Goal: Task Accomplishment & Management: Use online tool/utility

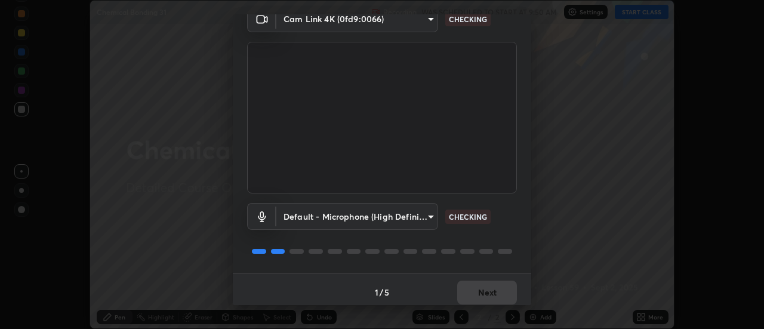
scroll to position [63, 0]
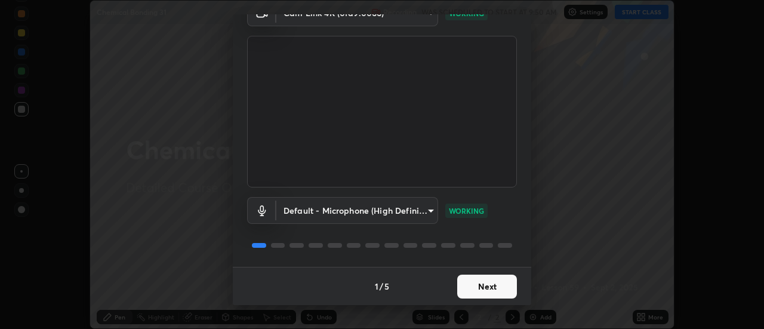
click at [477, 283] on button "Next" at bounding box center [487, 287] width 60 height 24
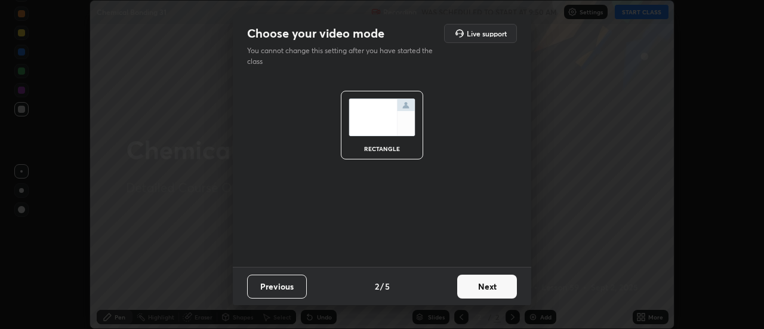
click at [473, 282] on button "Next" at bounding box center [487, 287] width 60 height 24
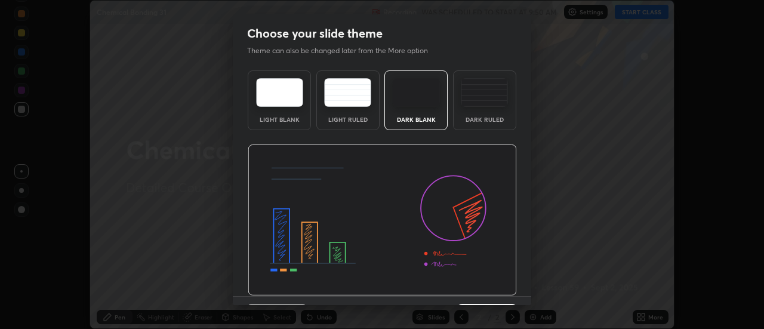
scroll to position [29, 0]
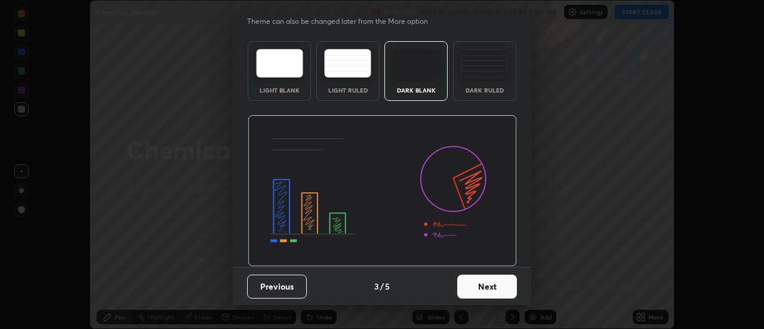
click at [472, 293] on button "Next" at bounding box center [487, 287] width 60 height 24
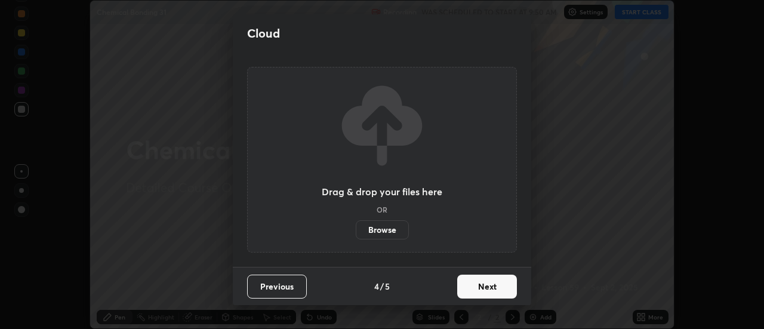
scroll to position [0, 0]
click at [473, 286] on button "Next" at bounding box center [487, 287] width 60 height 24
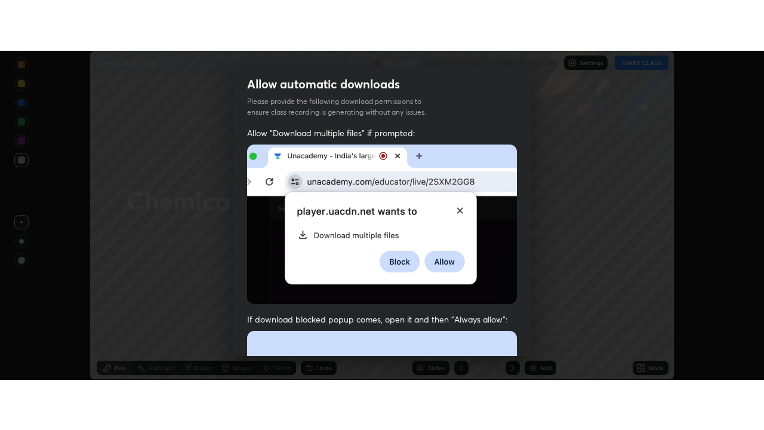
scroll to position [306, 0]
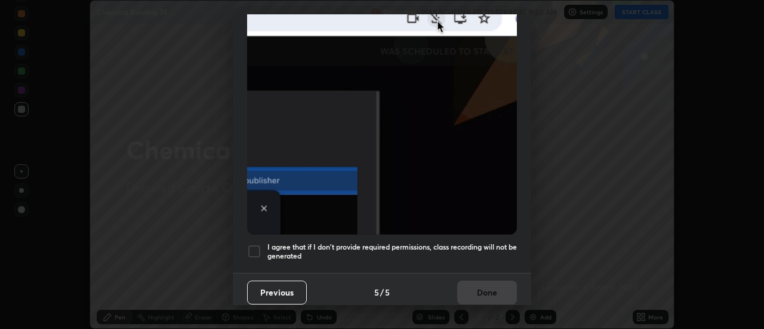
click at [256, 244] on div at bounding box center [254, 251] width 14 height 14
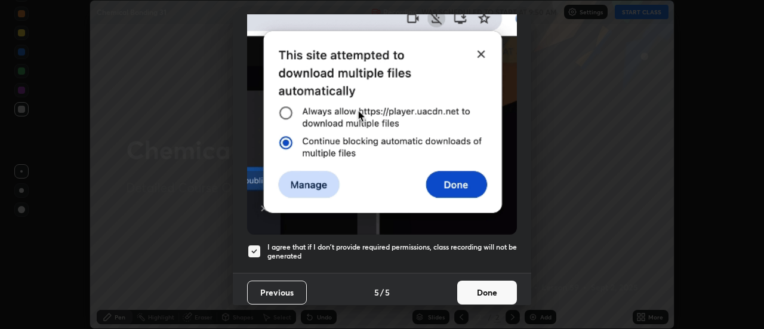
click at [471, 288] on button "Done" at bounding box center [487, 293] width 60 height 24
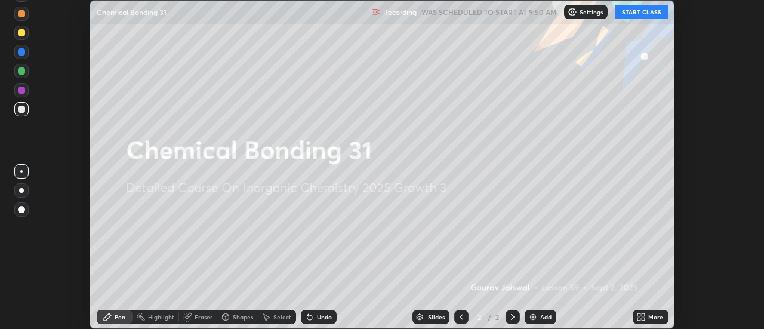
click at [629, 11] on button "START CLASS" at bounding box center [642, 12] width 54 height 14
click at [655, 318] on div "More" at bounding box center [655, 317] width 15 height 6
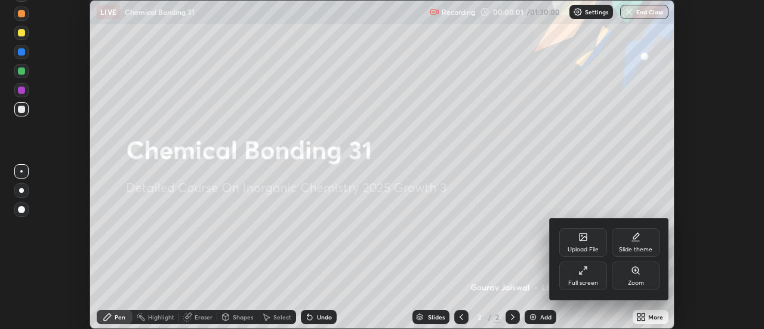
click at [592, 276] on div "Full screen" at bounding box center [584, 276] width 48 height 29
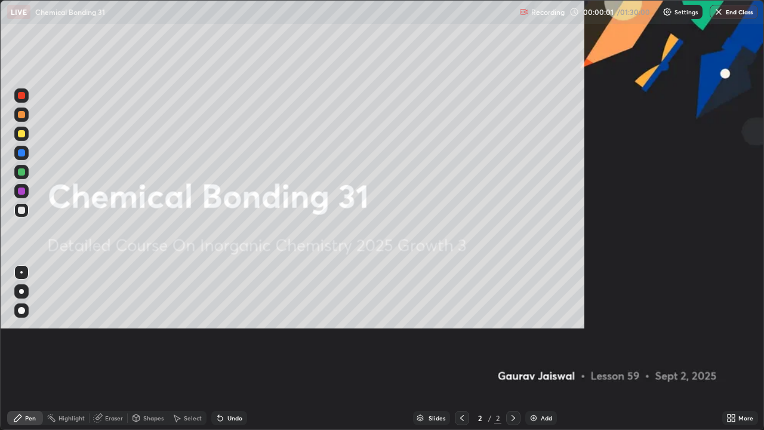
scroll to position [430, 764]
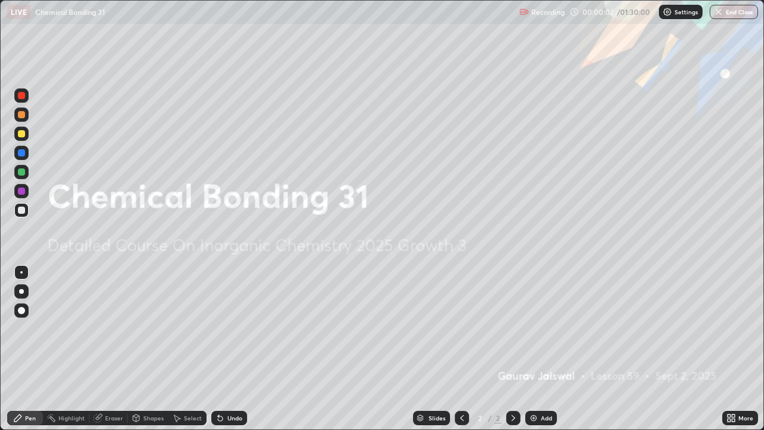
click at [546, 328] on div "Add" at bounding box center [546, 418] width 11 height 6
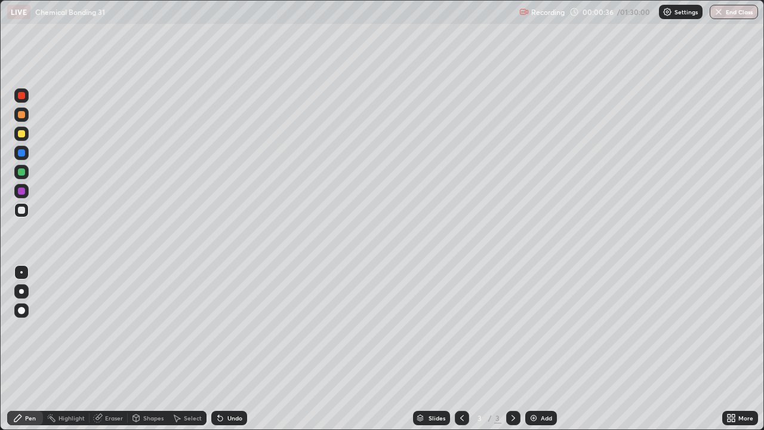
click at [228, 328] on div "Undo" at bounding box center [235, 418] width 15 height 6
click at [229, 328] on div "Undo" at bounding box center [235, 418] width 15 height 6
click at [229, 328] on div "Undo" at bounding box center [229, 418] width 36 height 14
click at [115, 328] on div "Eraser" at bounding box center [114, 418] width 18 height 6
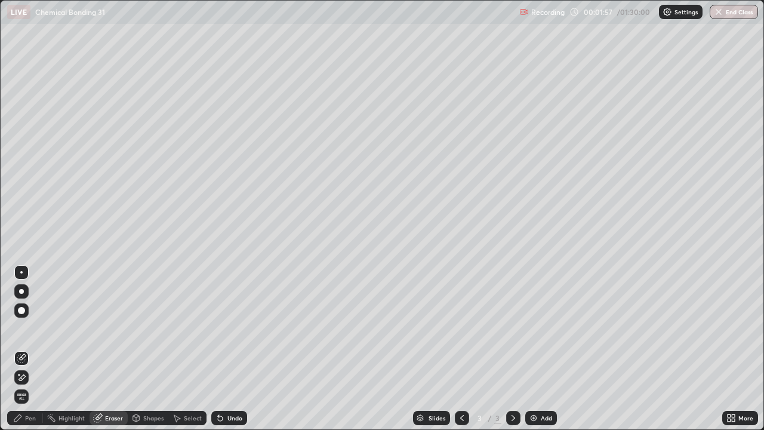
click at [29, 328] on div "Pen" at bounding box center [30, 418] width 11 height 6
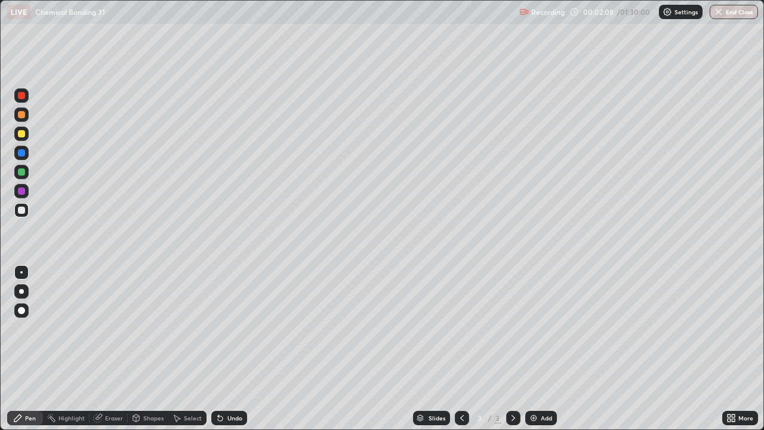
click at [228, 328] on div "Undo" at bounding box center [235, 418] width 15 height 6
click at [149, 328] on div "Shapes" at bounding box center [153, 418] width 20 height 6
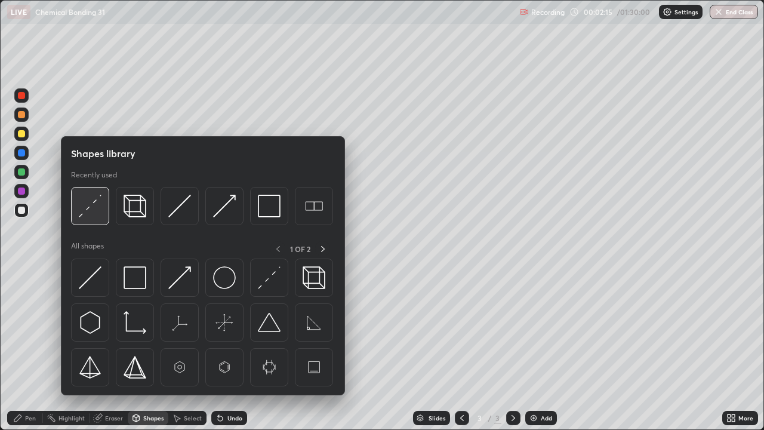
click at [96, 211] on img at bounding box center [90, 206] width 23 height 23
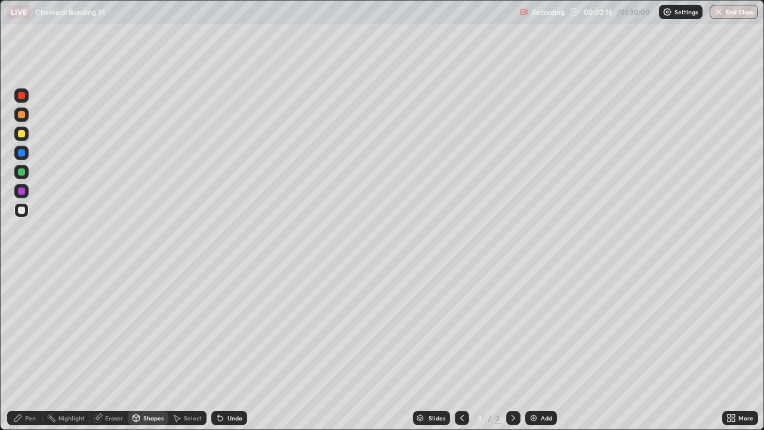
click at [18, 134] on div at bounding box center [21, 133] width 7 height 7
click at [17, 191] on div at bounding box center [21, 191] width 14 height 14
click at [20, 211] on div at bounding box center [21, 210] width 7 height 7
click at [230, 328] on div "Undo" at bounding box center [235, 418] width 15 height 6
click at [33, 328] on div "Pen" at bounding box center [30, 418] width 11 height 6
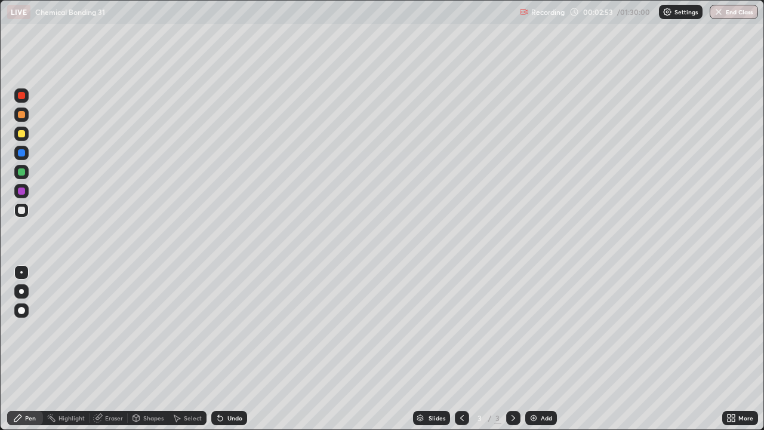
click at [228, 328] on div "Undo" at bounding box center [235, 418] width 15 height 6
click at [221, 328] on icon at bounding box center [220, 418] width 5 height 5
click at [20, 193] on div at bounding box center [21, 191] width 7 height 7
click at [143, 328] on div "Shapes" at bounding box center [153, 418] width 20 height 6
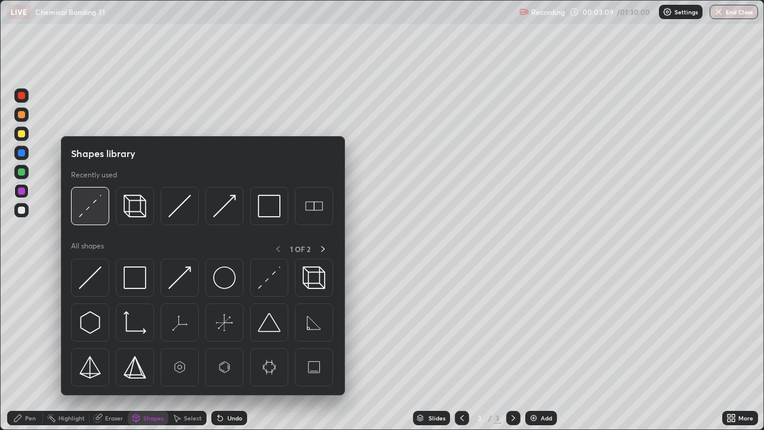
click at [92, 215] on img at bounding box center [90, 206] width 23 height 23
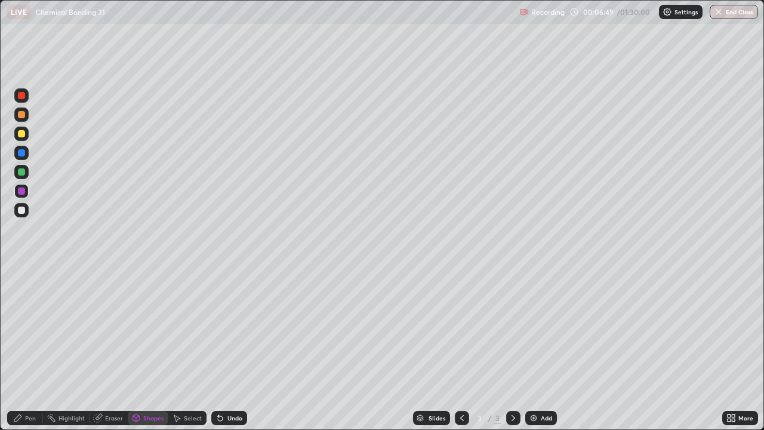
click at [21, 215] on div at bounding box center [21, 210] width 14 height 14
click at [22, 95] on div at bounding box center [21, 95] width 7 height 7
click at [27, 328] on div "Pen" at bounding box center [30, 418] width 11 height 6
click at [19, 192] on div at bounding box center [21, 191] width 7 height 7
click at [21, 156] on div at bounding box center [21, 152] width 7 height 7
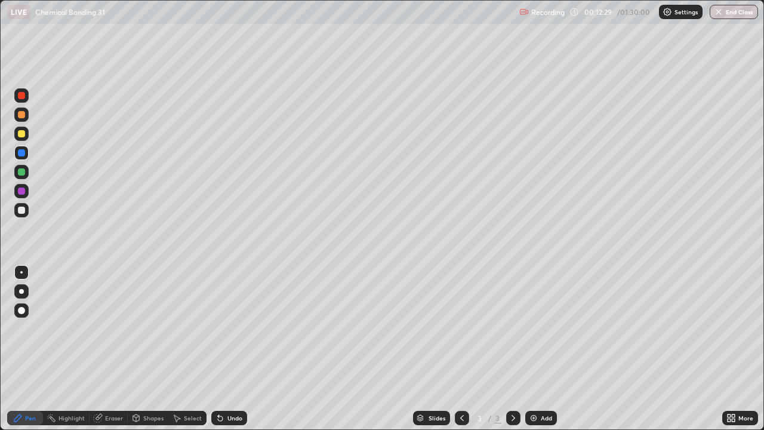
click at [542, 328] on div "Add" at bounding box center [541, 418] width 32 height 14
click at [22, 135] on div at bounding box center [21, 133] width 7 height 7
click at [228, 328] on div "Undo" at bounding box center [235, 418] width 15 height 6
click at [434, 328] on div "Slides" at bounding box center [437, 418] width 17 height 6
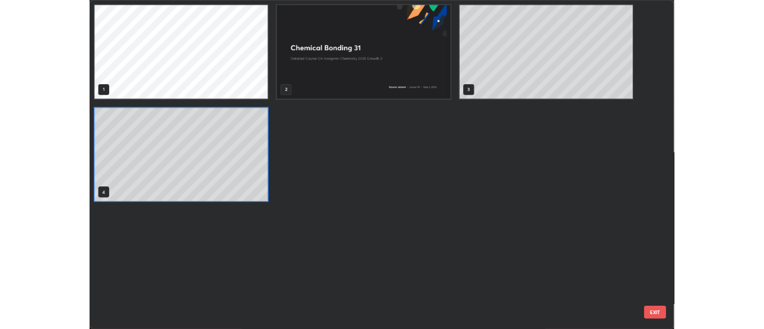
scroll to position [425, 757]
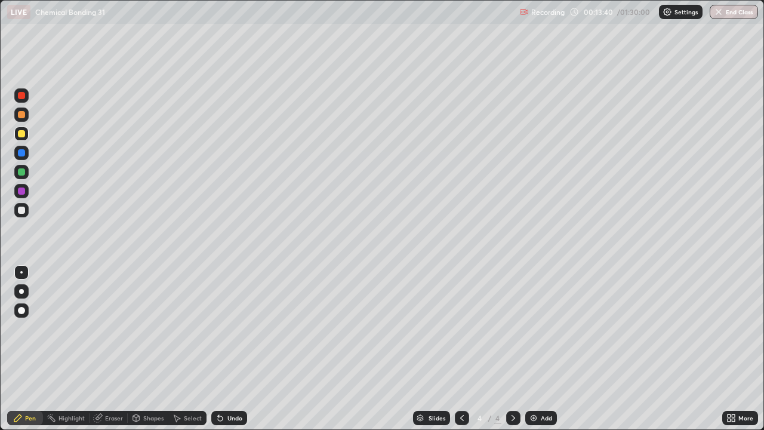
click at [236, 328] on div "Undo" at bounding box center [235, 418] width 15 height 6
click at [20, 210] on div at bounding box center [21, 210] width 7 height 7
click at [531, 328] on div "Add" at bounding box center [541, 418] width 32 height 14
click at [30, 206] on div at bounding box center [21, 210] width 19 height 19
click at [20, 130] on div at bounding box center [21, 133] width 7 height 7
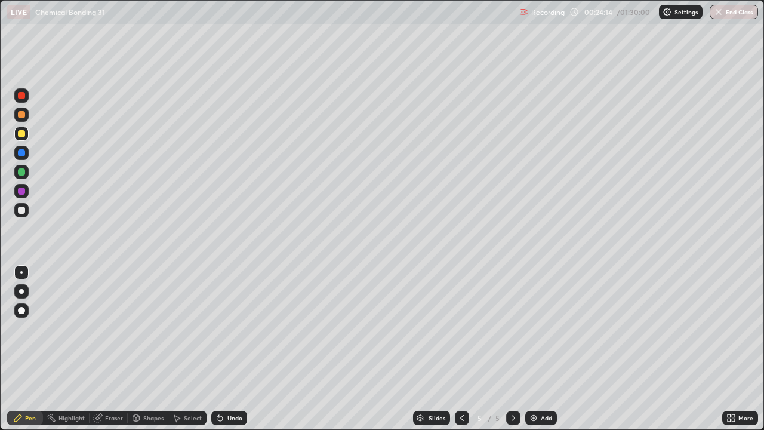
click at [555, 328] on div "Add" at bounding box center [541, 418] width 32 height 14
click at [465, 328] on icon at bounding box center [462, 418] width 10 height 10
click at [517, 328] on icon at bounding box center [514, 418] width 10 height 10
click at [230, 328] on div "Undo" at bounding box center [229, 418] width 36 height 14
click at [229, 328] on div "Undo" at bounding box center [229, 418] width 36 height 14
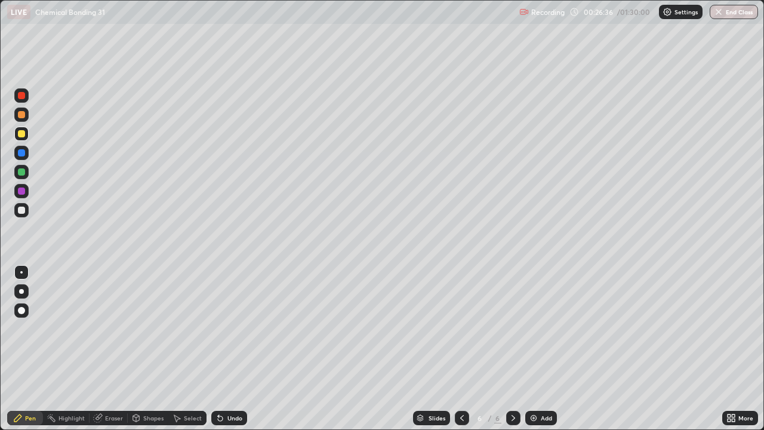
click at [227, 328] on div "Undo" at bounding box center [229, 418] width 36 height 14
click at [225, 328] on div "Undo" at bounding box center [229, 418] width 36 height 14
click at [226, 328] on div "Undo" at bounding box center [229, 418] width 36 height 14
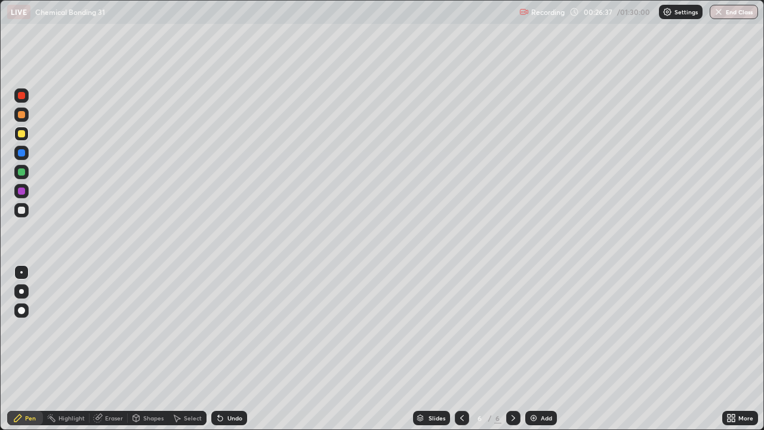
click at [229, 328] on div "Undo" at bounding box center [229, 418] width 36 height 14
click at [234, 328] on div "Undo" at bounding box center [235, 418] width 15 height 6
click at [232, 328] on div "Undo" at bounding box center [235, 418] width 15 height 6
click at [26, 211] on div at bounding box center [21, 210] width 14 height 14
click at [735, 328] on icon at bounding box center [733, 420] width 3 height 3
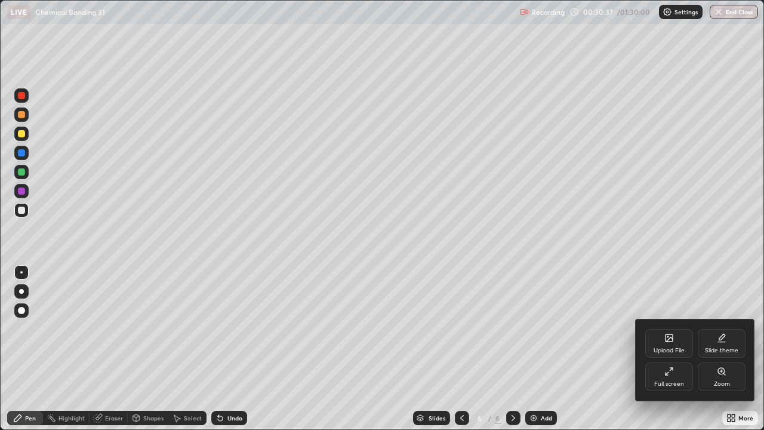
click at [672, 328] on div "Full screen" at bounding box center [670, 376] width 48 height 29
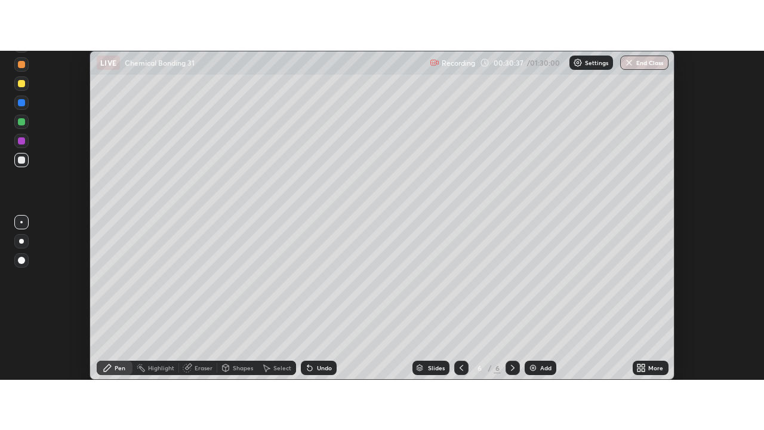
scroll to position [59385, 58950]
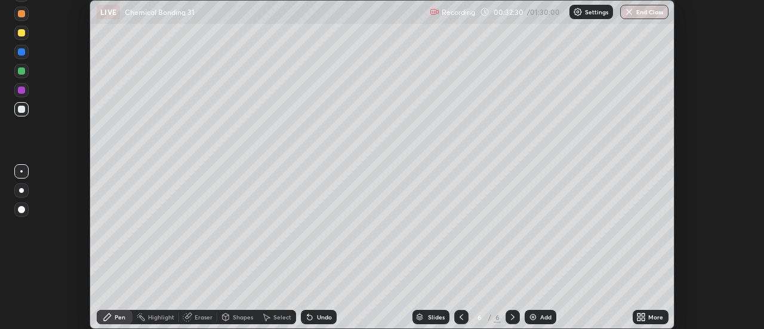
click at [651, 318] on div "More" at bounding box center [655, 317] width 15 height 6
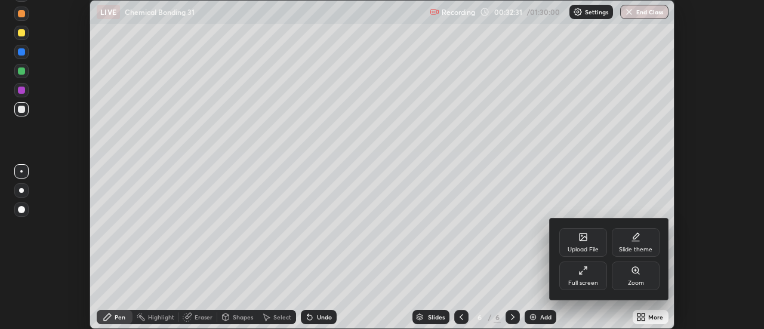
click at [577, 278] on div "Full screen" at bounding box center [584, 276] width 48 height 29
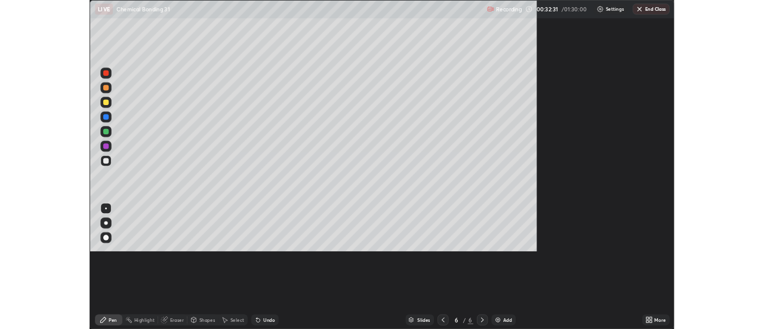
scroll to position [430, 764]
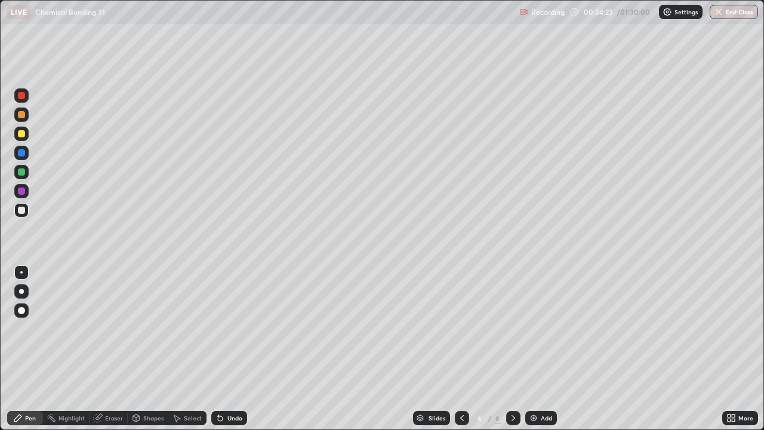
click at [456, 328] on div at bounding box center [462, 418] width 14 height 24
click at [511, 328] on icon at bounding box center [514, 418] width 10 height 10
click at [465, 328] on icon at bounding box center [462, 418] width 10 height 10
click at [463, 328] on div at bounding box center [462, 418] width 14 height 14
click at [512, 328] on icon at bounding box center [514, 418] width 10 height 10
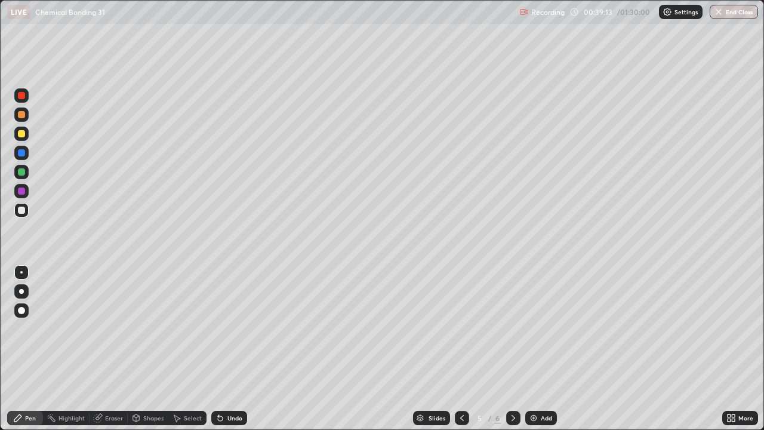
click at [513, 328] on icon at bounding box center [514, 418] width 10 height 10
click at [549, 328] on div "Add" at bounding box center [546, 418] width 11 height 6
click at [111, 328] on div "Eraser" at bounding box center [114, 418] width 18 height 6
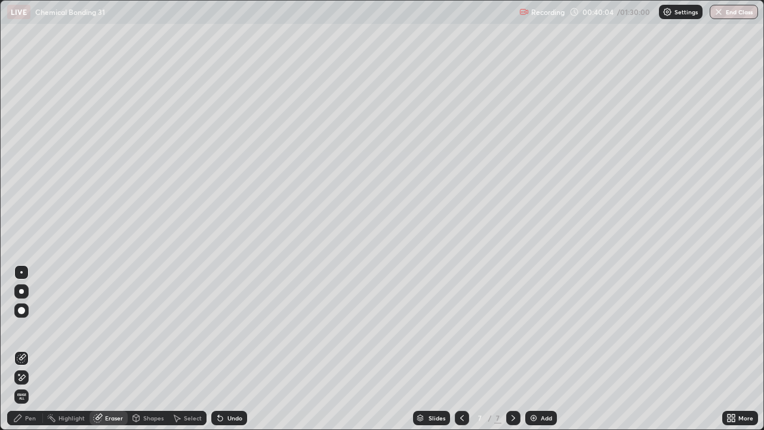
click at [21, 328] on span "Erase all" at bounding box center [21, 396] width 13 height 7
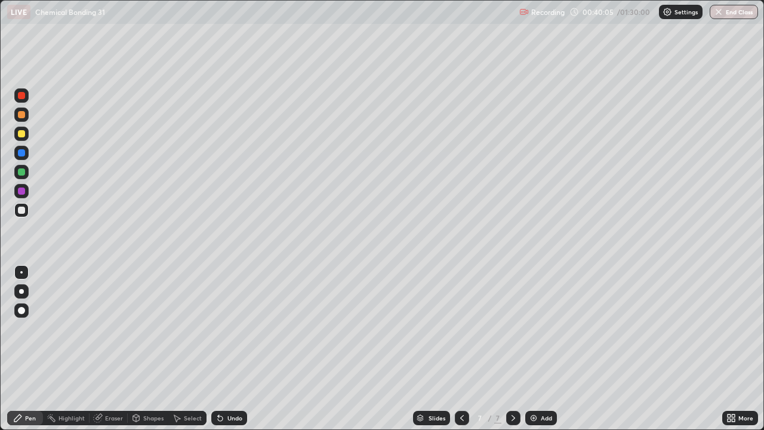
click at [32, 328] on div "Pen" at bounding box center [30, 418] width 11 height 6
click at [540, 328] on div "Add" at bounding box center [541, 418] width 32 height 14
click at [534, 328] on img at bounding box center [534, 418] width 10 height 10
click at [538, 328] on div "Add" at bounding box center [541, 418] width 32 height 14
click at [543, 328] on div "Add" at bounding box center [546, 418] width 11 height 6
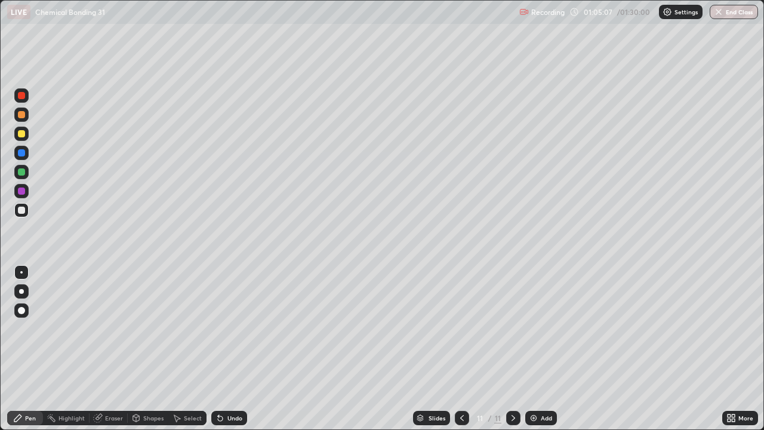
click at [462, 328] on icon at bounding box center [462, 418] width 10 height 10
click at [512, 328] on icon at bounding box center [514, 418] width 10 height 10
click at [536, 328] on div "Add" at bounding box center [541, 418] width 32 height 14
click at [225, 328] on div "Undo" at bounding box center [229, 418] width 36 height 14
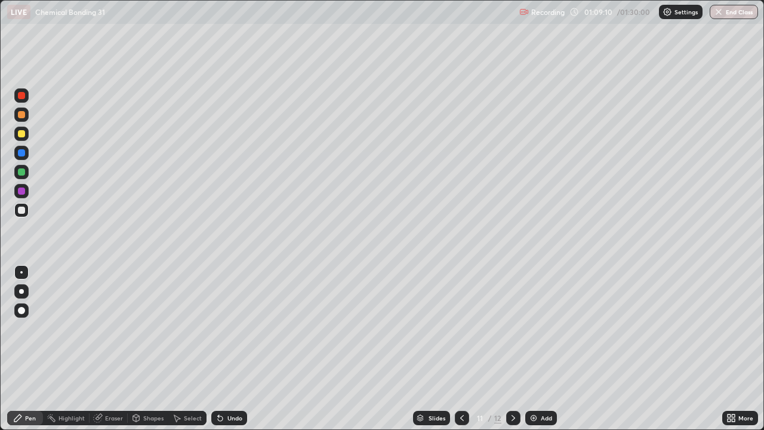
click at [226, 328] on div "Undo" at bounding box center [229, 418] width 36 height 14
click at [228, 328] on div "Undo" at bounding box center [235, 418] width 15 height 6
click at [226, 328] on div "Undo" at bounding box center [229, 418] width 36 height 14
click at [223, 328] on div "Undo" at bounding box center [229, 418] width 36 height 14
click at [224, 328] on div "Undo" at bounding box center [229, 418] width 36 height 14
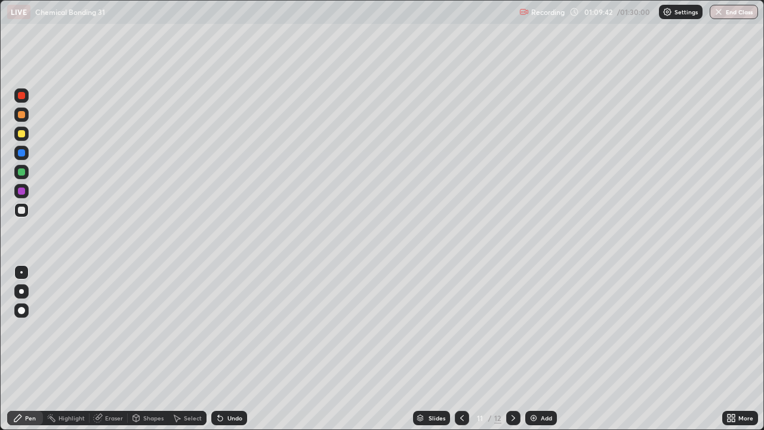
click at [226, 328] on div "Undo" at bounding box center [229, 418] width 36 height 14
click at [225, 328] on div "Undo" at bounding box center [229, 418] width 36 height 14
click at [229, 328] on div "Undo" at bounding box center [235, 418] width 15 height 6
click at [228, 328] on div "Undo" at bounding box center [235, 418] width 15 height 6
click at [513, 328] on icon at bounding box center [514, 418] width 4 height 6
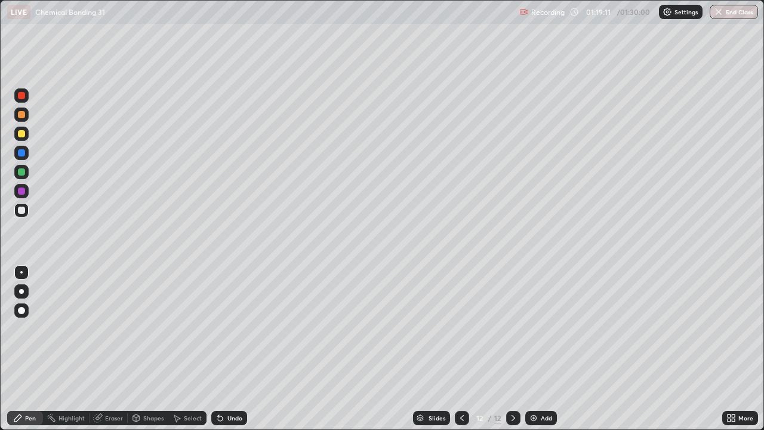
click at [549, 328] on div "Add" at bounding box center [546, 418] width 11 height 6
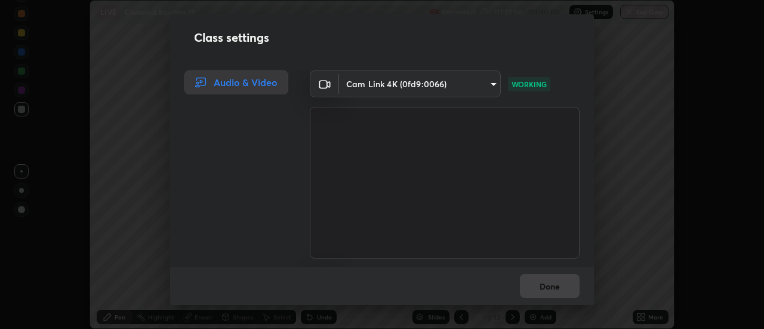
scroll to position [59385, 58950]
click at [539, 289] on div "Done" at bounding box center [382, 286] width 424 height 38
